Goal: Information Seeking & Learning: Learn about a topic

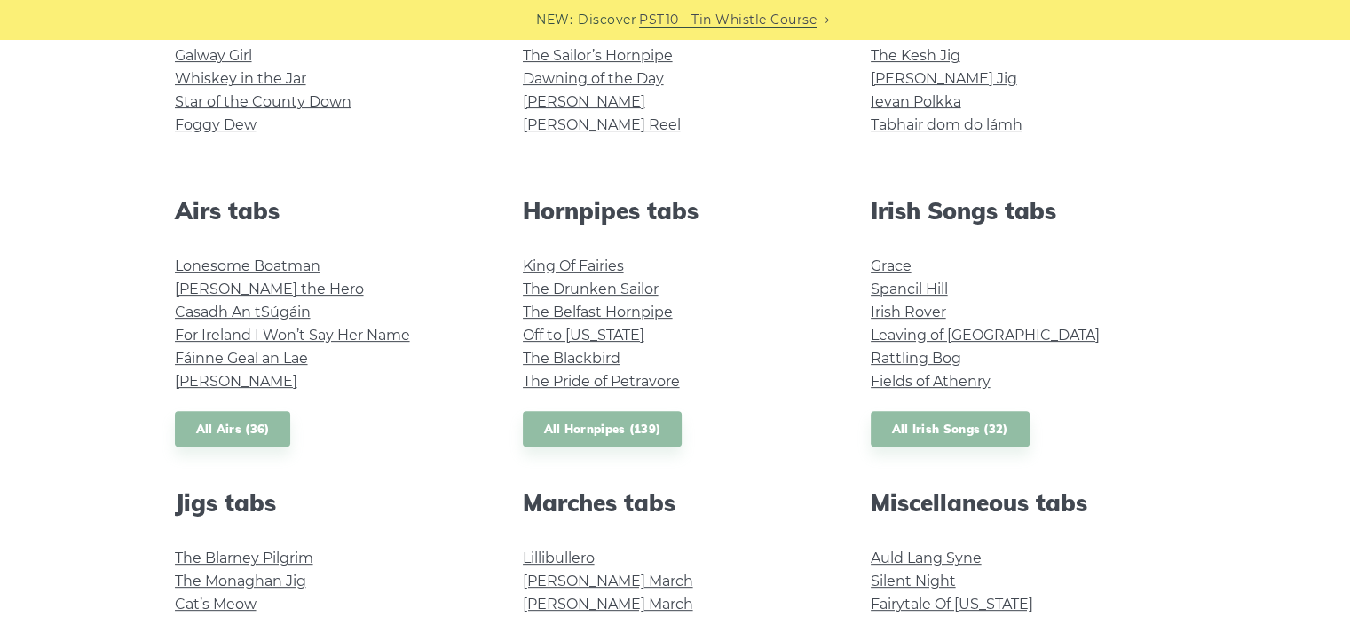
scroll to position [579, 0]
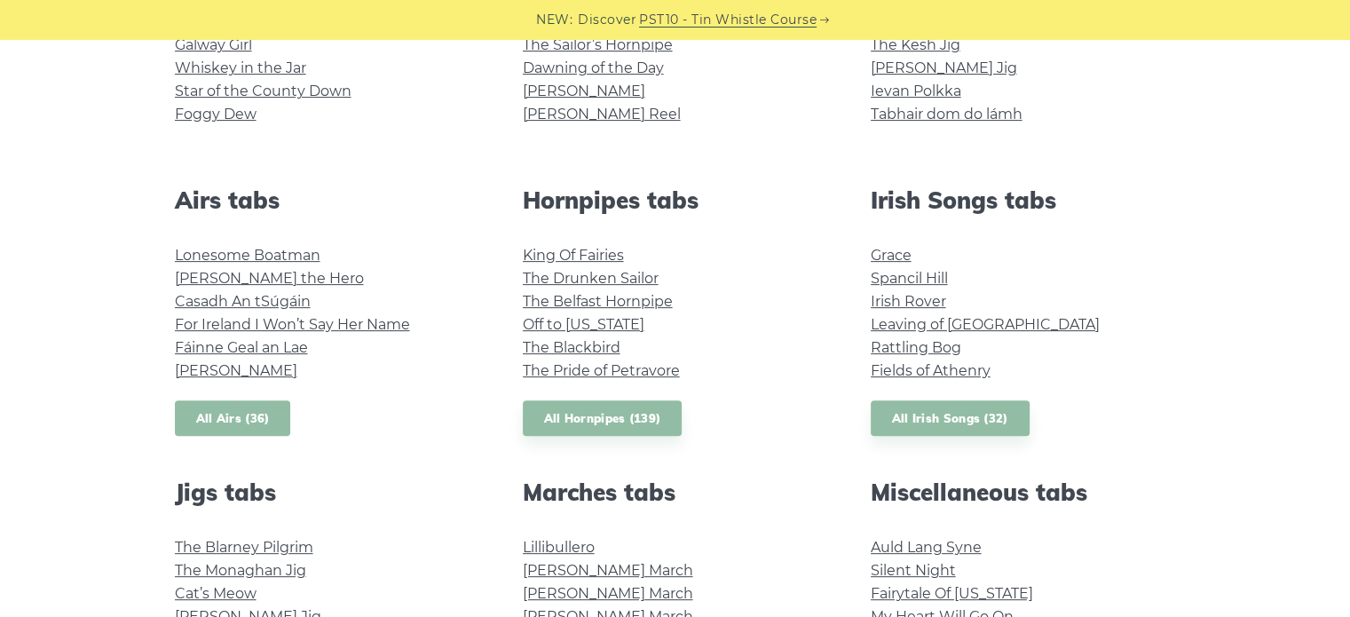
click at [252, 418] on link "All Airs (36)" at bounding box center [233, 418] width 116 height 36
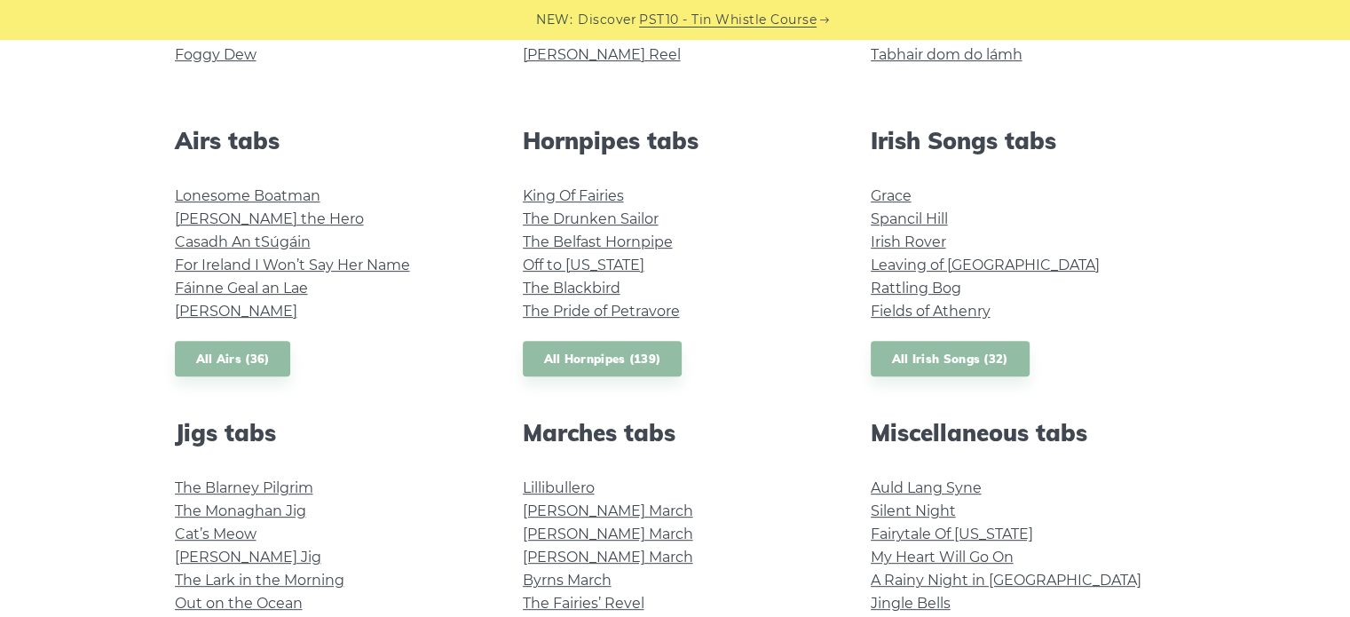
scroll to position [637, 0]
click at [933, 358] on link "All Irish Songs (32)" at bounding box center [950, 360] width 159 height 36
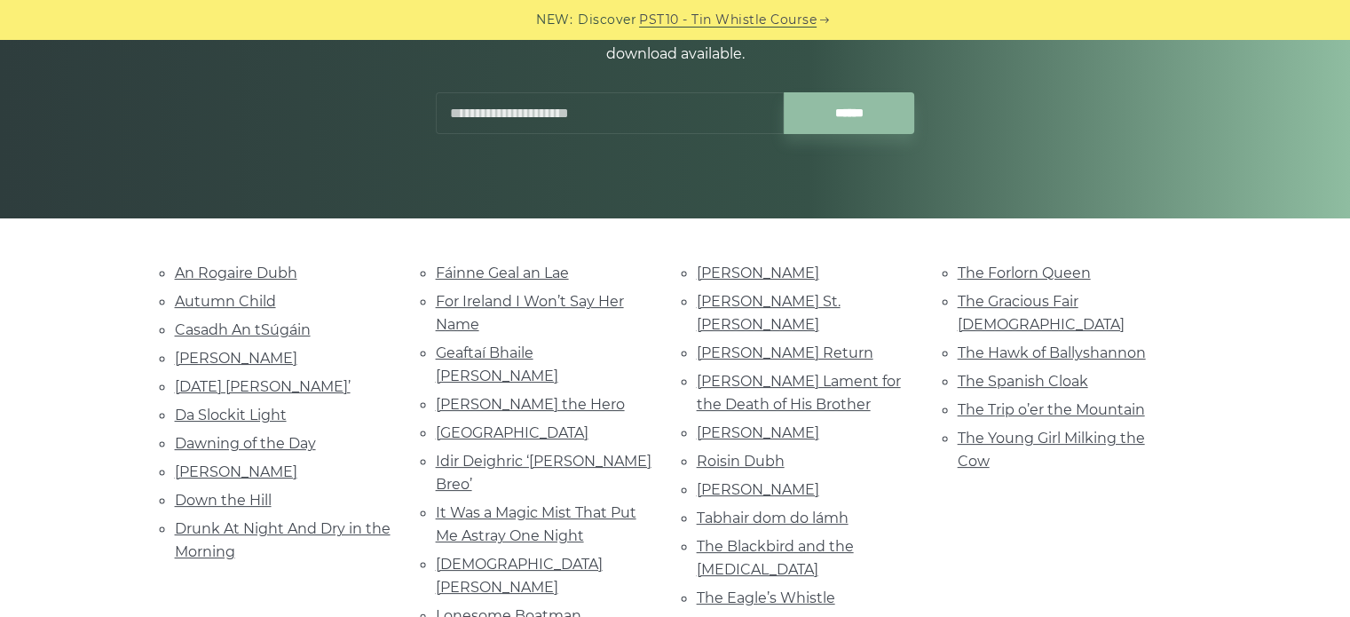
scroll to position [259, 0]
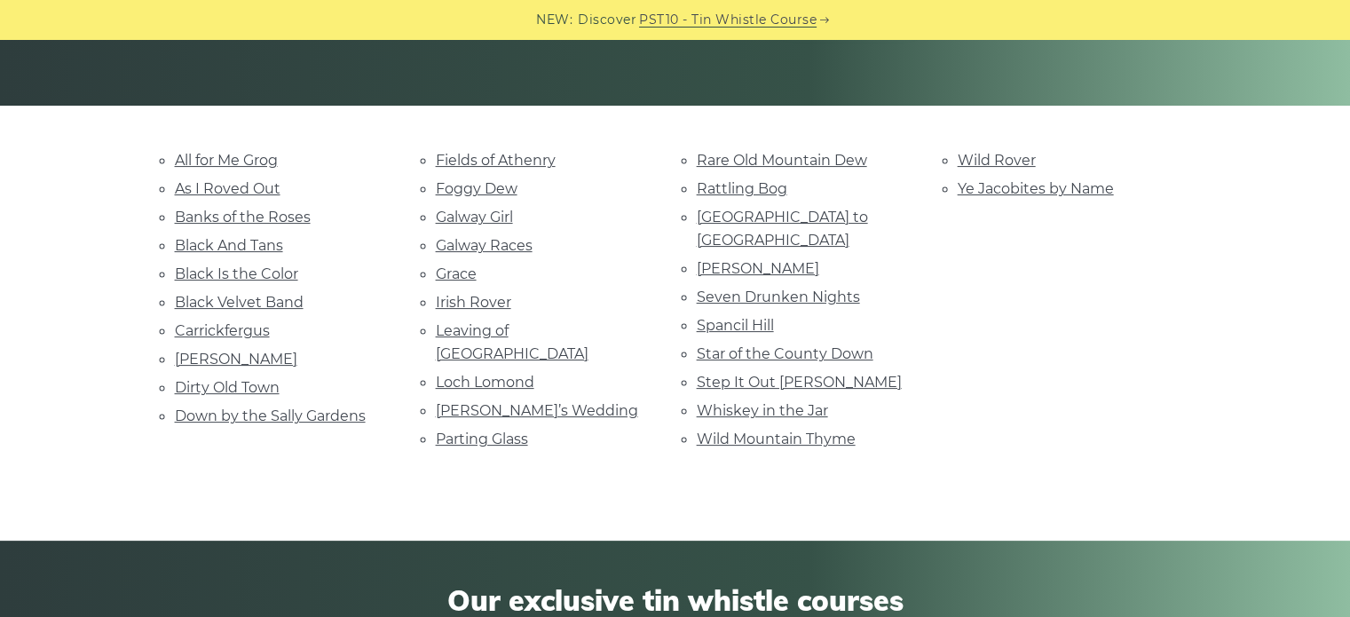
scroll to position [361, 0]
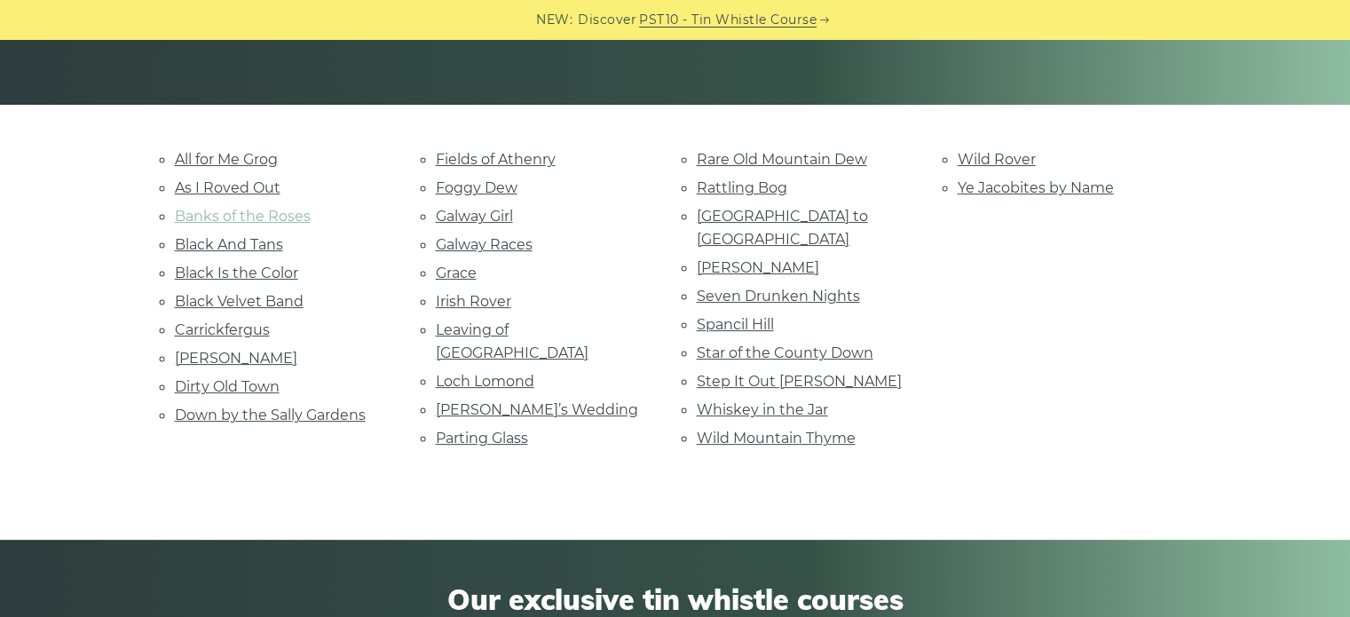
click at [280, 212] on link "Banks of the Roses" at bounding box center [243, 216] width 136 height 17
click at [495, 159] on link "Fields of Athenry" at bounding box center [496, 159] width 120 height 17
click at [248, 299] on link "Black Velvet Band" at bounding box center [239, 301] width 129 height 17
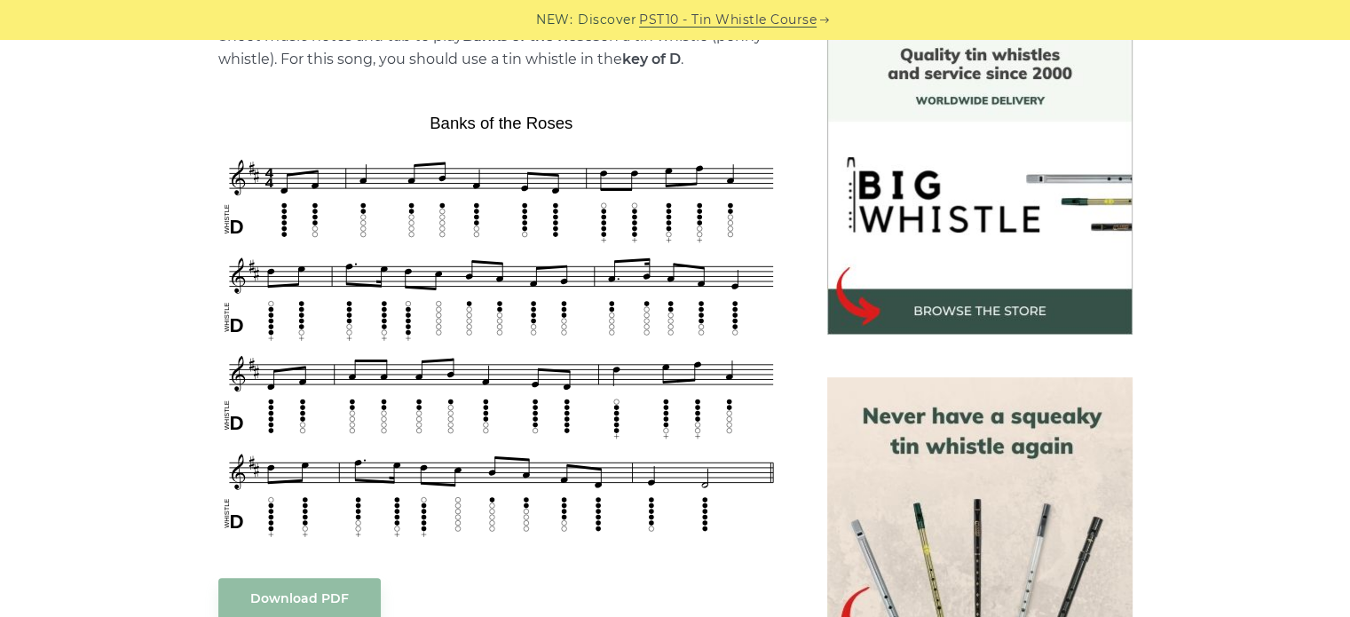
scroll to position [463, 0]
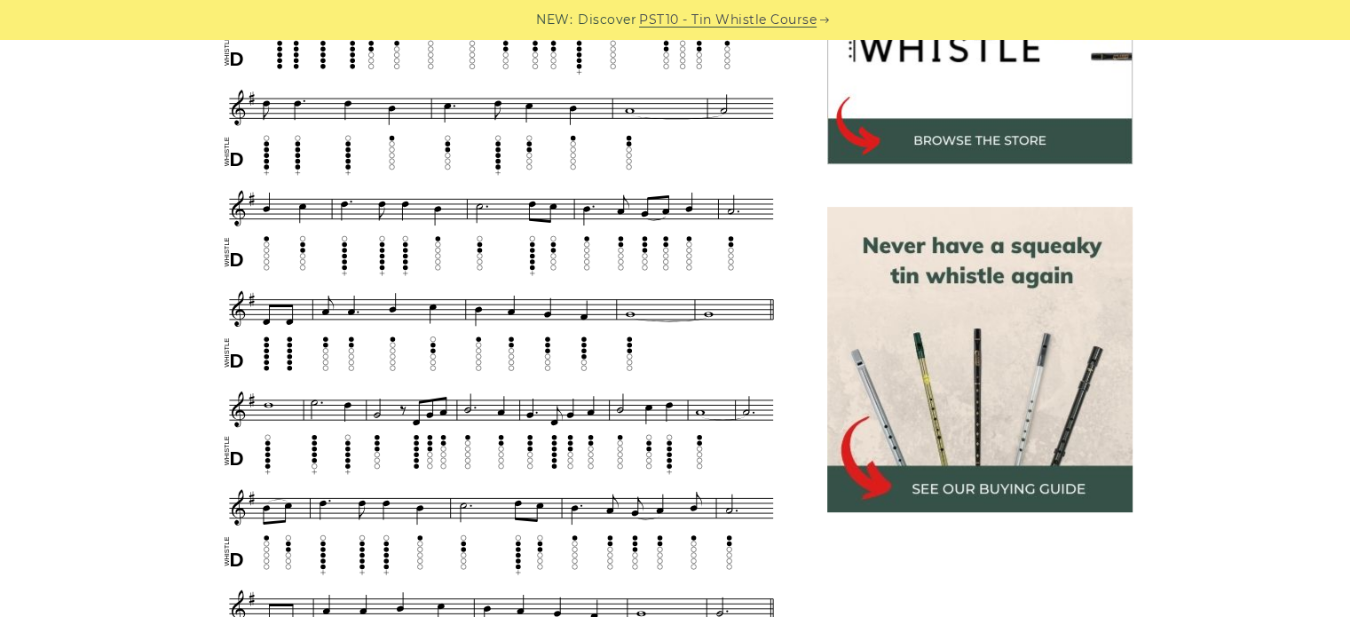
scroll to position [649, 0]
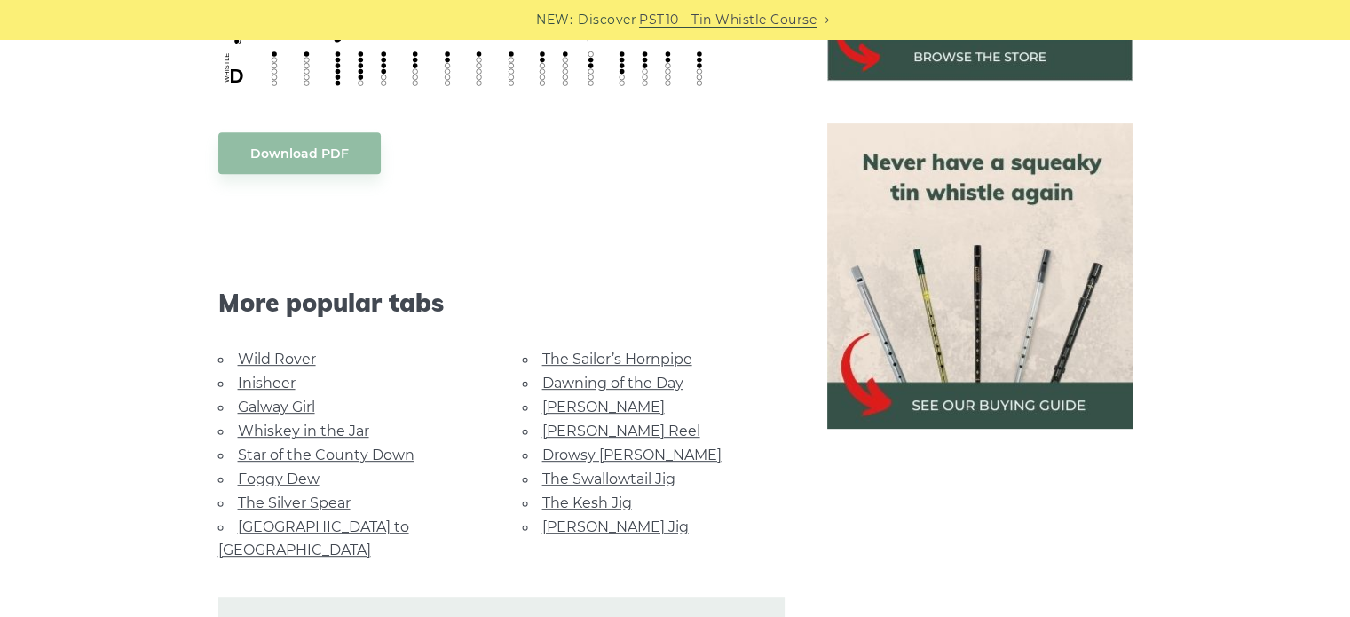
scroll to position [735, 0]
